Goal: Task Accomplishment & Management: Use online tool/utility

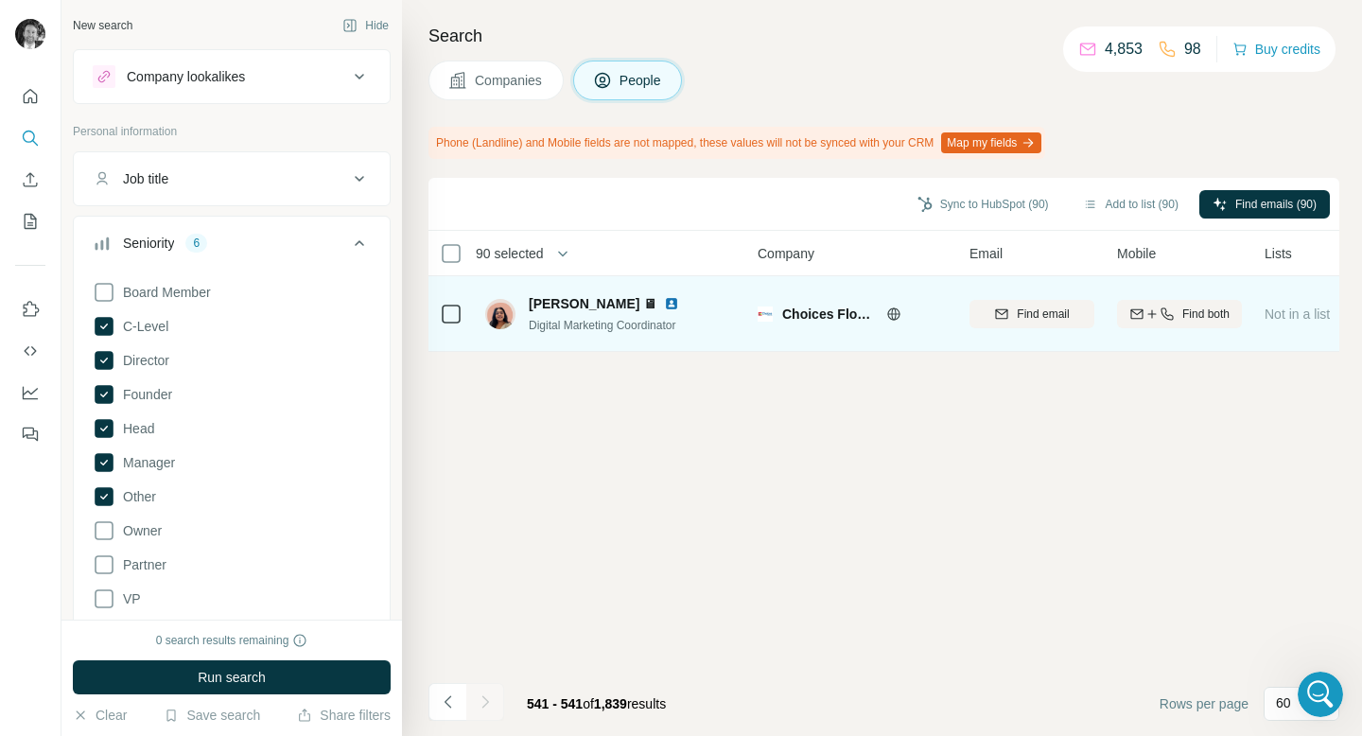
scroll to position [146, 0]
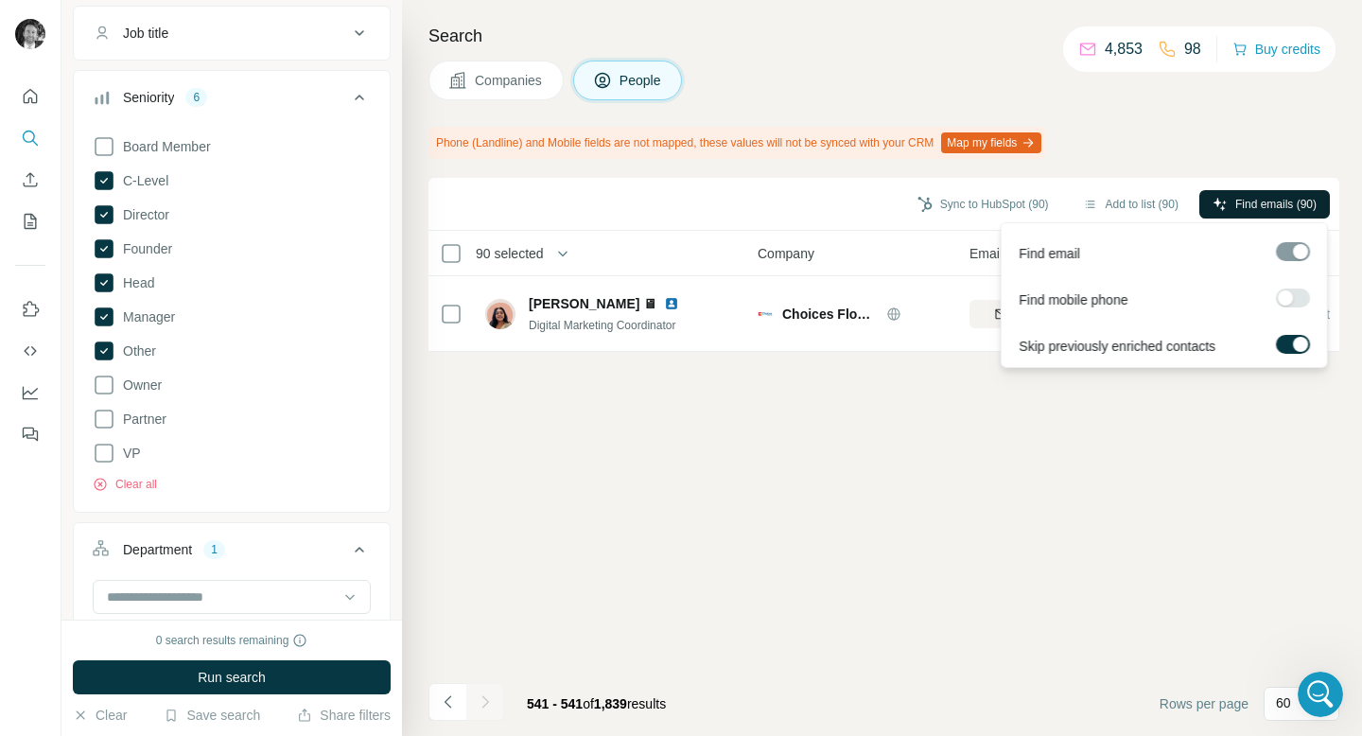
click at [1238, 206] on span "Find emails (90)" at bounding box center [1275, 204] width 81 height 17
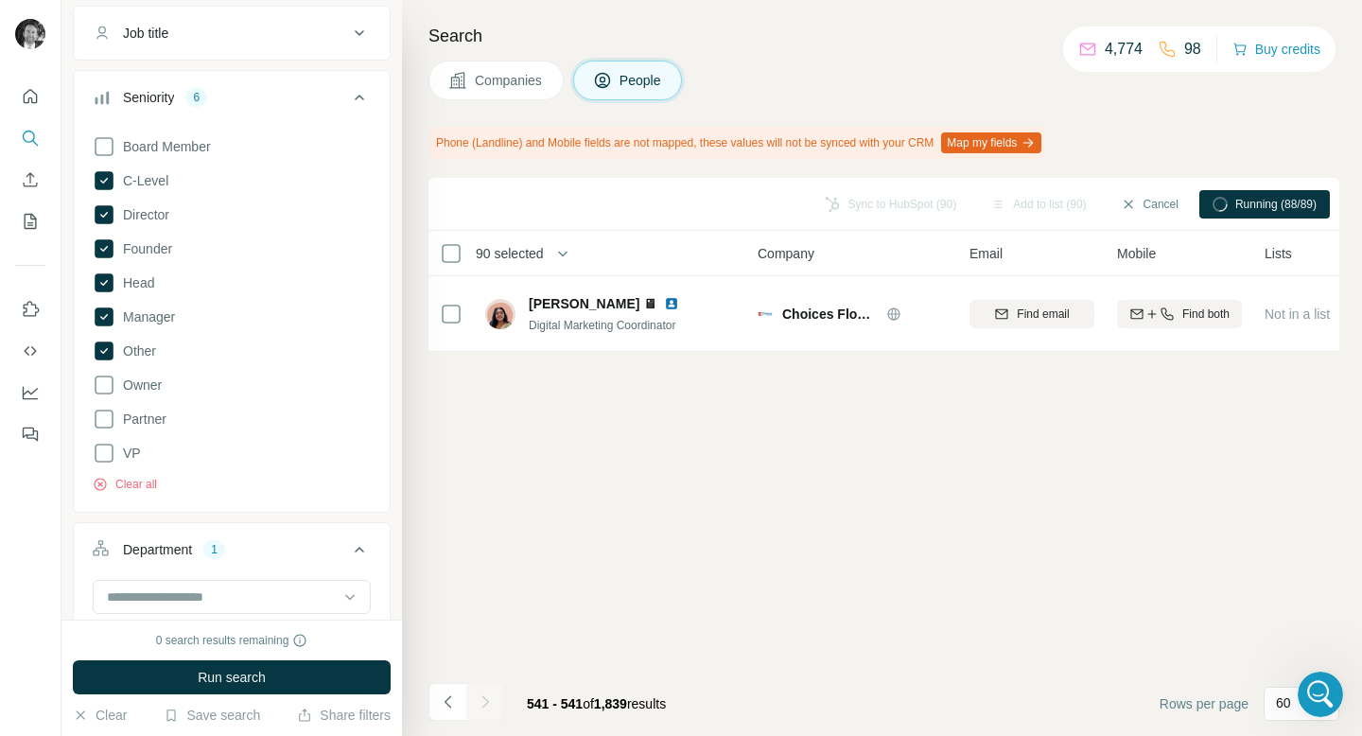
click at [512, 81] on span "Companies" at bounding box center [509, 80] width 69 height 19
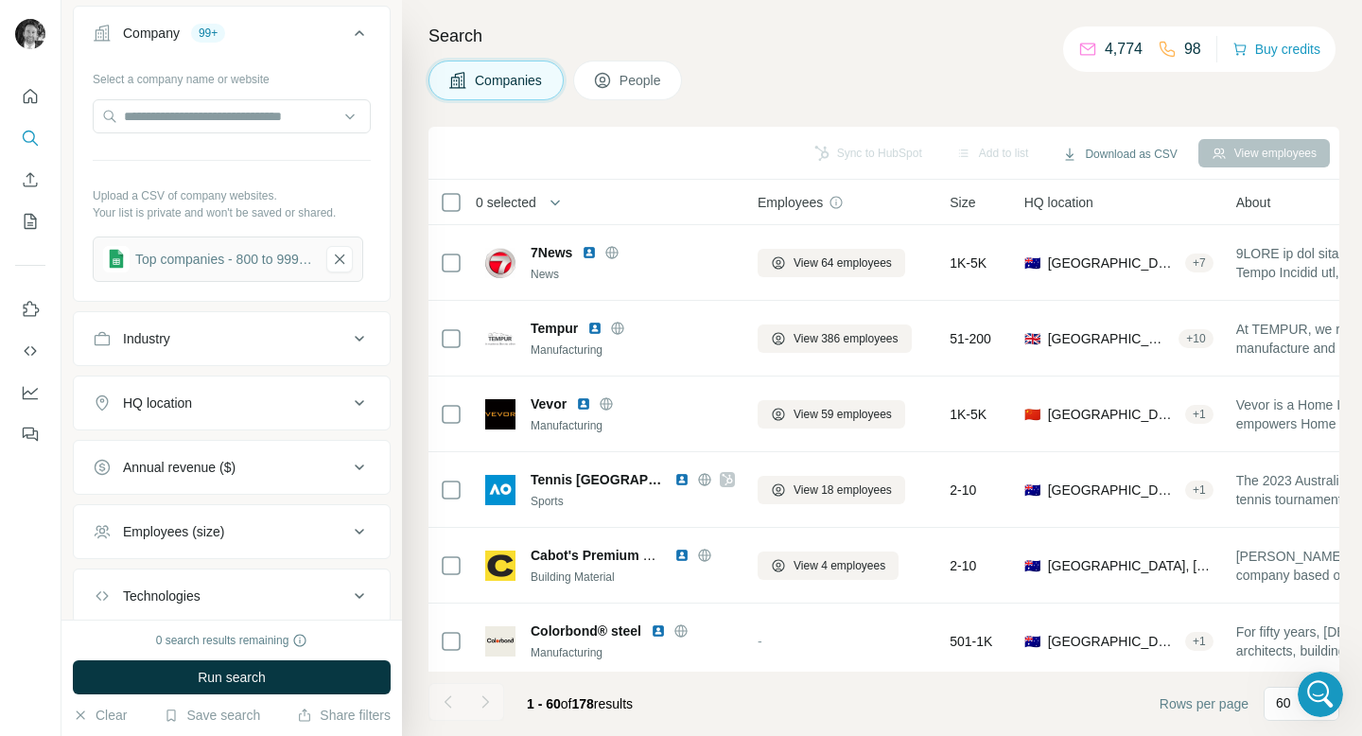
click at [637, 81] on span "People" at bounding box center [641, 80] width 44 height 19
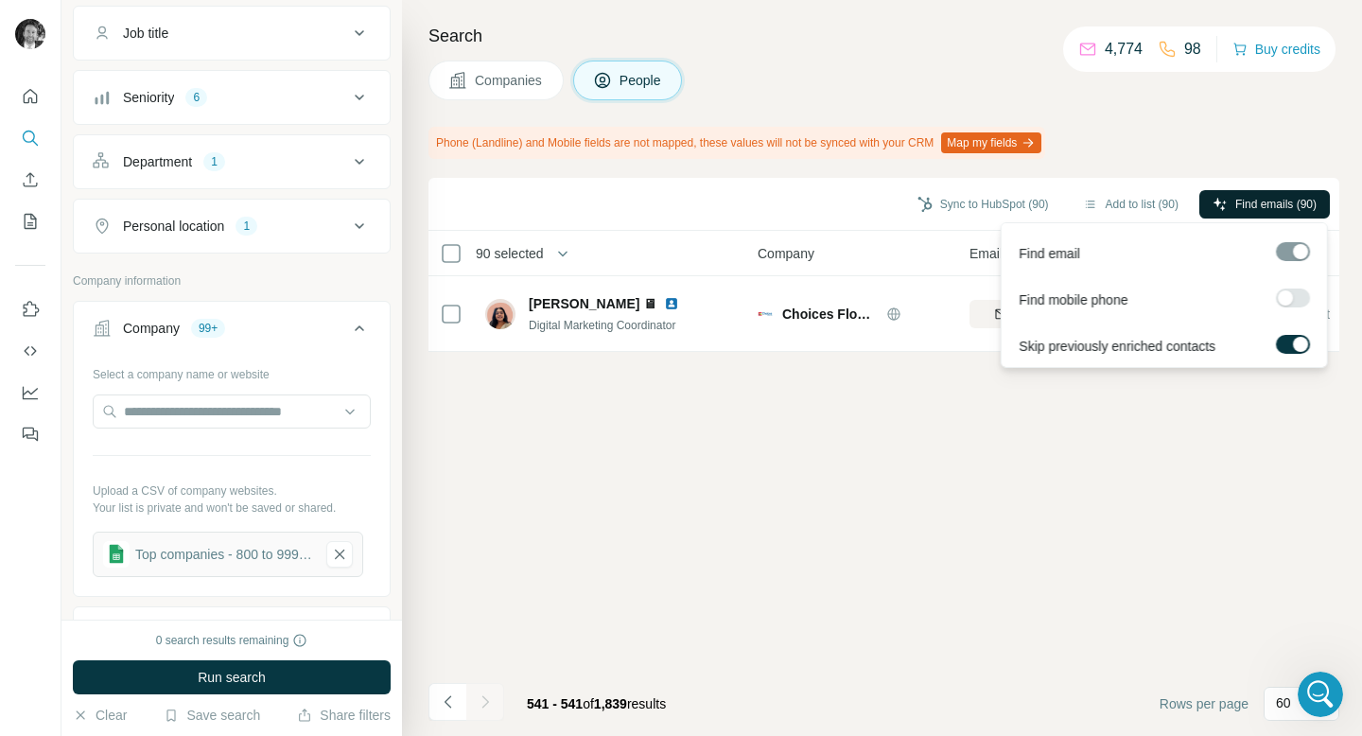
click at [1277, 199] on span "Find emails (90)" at bounding box center [1275, 204] width 81 height 17
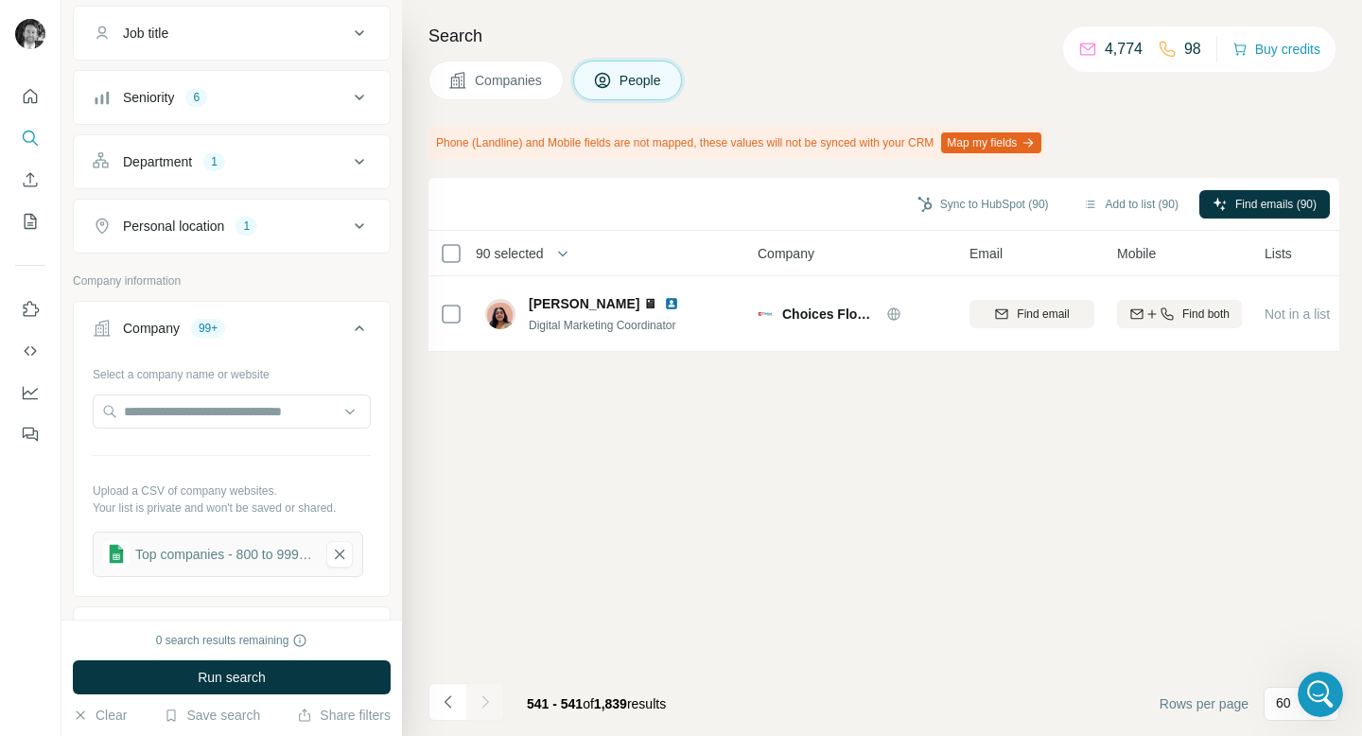
click at [508, 80] on span "Companies" at bounding box center [509, 80] width 69 height 19
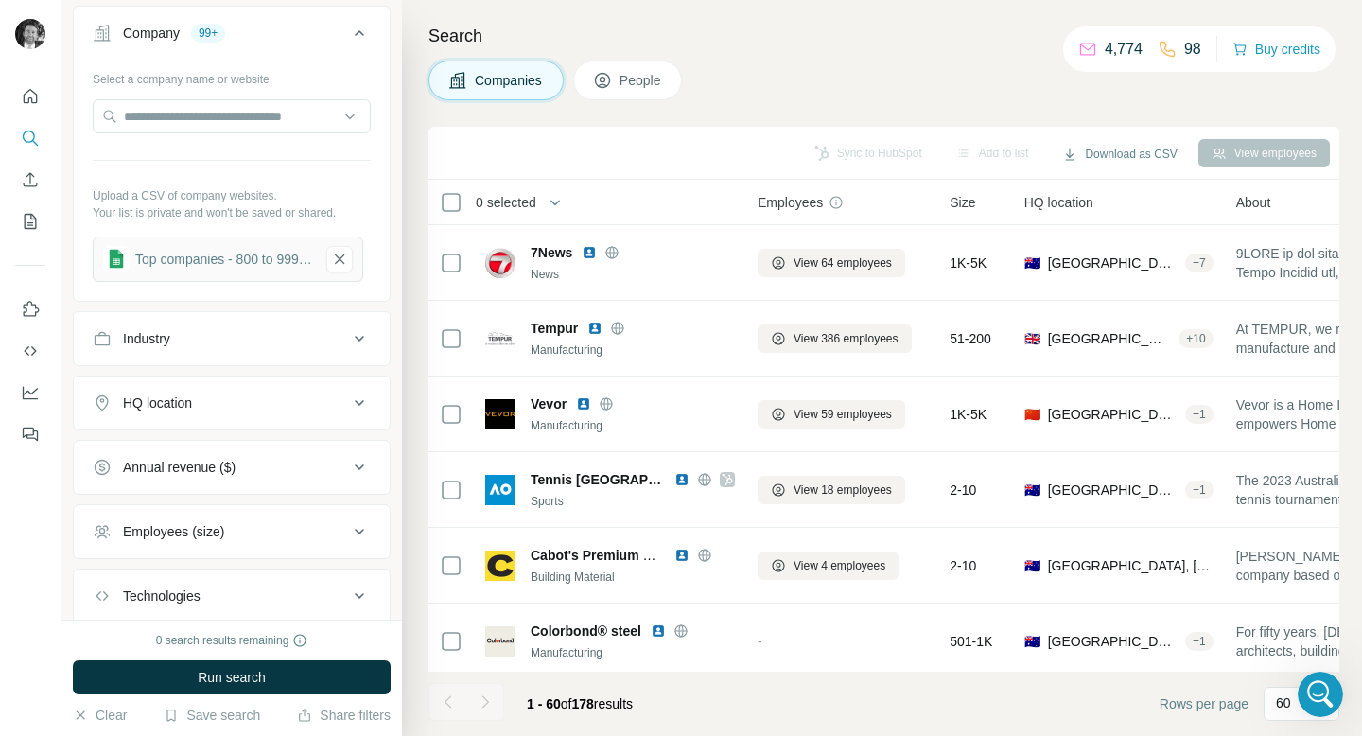
click at [630, 79] on span "People" at bounding box center [641, 80] width 44 height 19
